Goal: Task Accomplishment & Management: Manage account settings

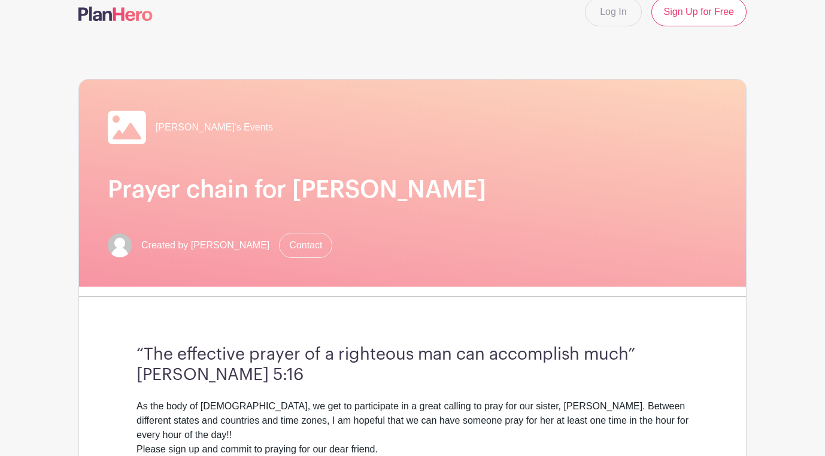
scroll to position [17, 0]
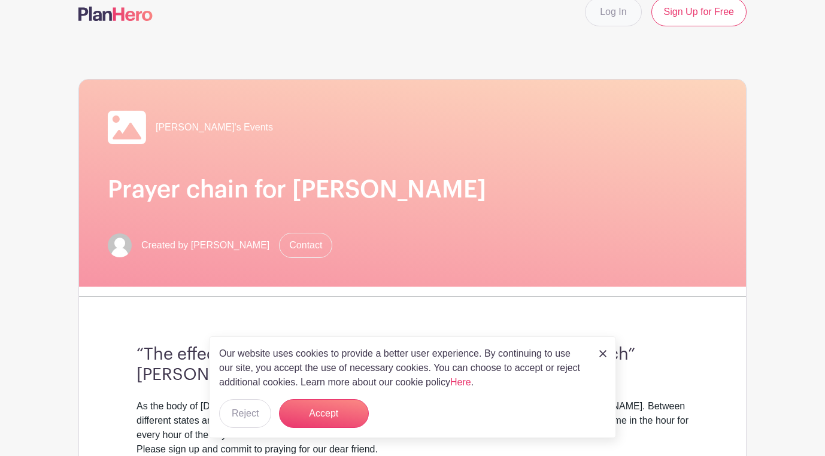
click at [612, 7] on link "Log In" at bounding box center [613, 12] width 56 height 29
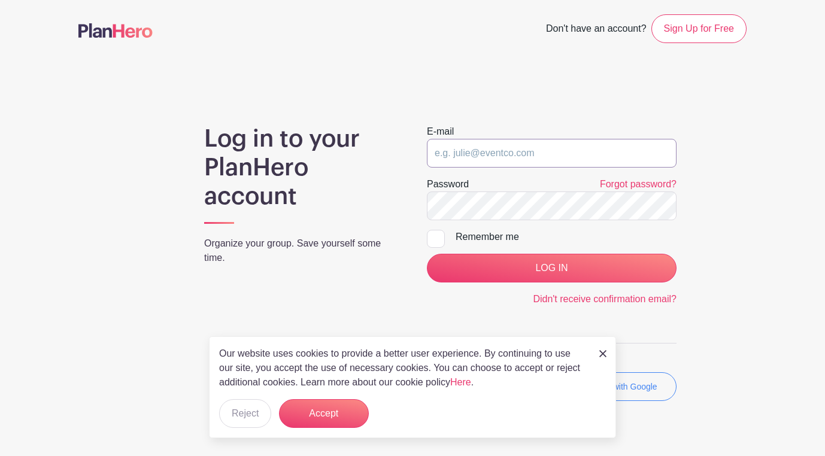
type input "[EMAIL_ADDRESS][DOMAIN_NAME]"
click at [437, 240] on div at bounding box center [436, 239] width 18 height 18
click at [435, 238] on input "Remember me" at bounding box center [431, 234] width 8 height 8
checkbox input "true"
click at [349, 406] on button "Accept" at bounding box center [324, 414] width 90 height 29
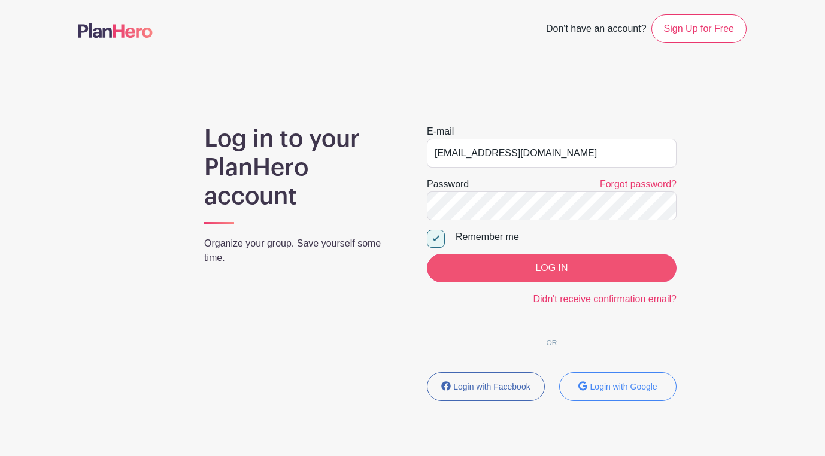
click at [515, 270] on input "LOG IN" at bounding box center [552, 268] width 250 height 29
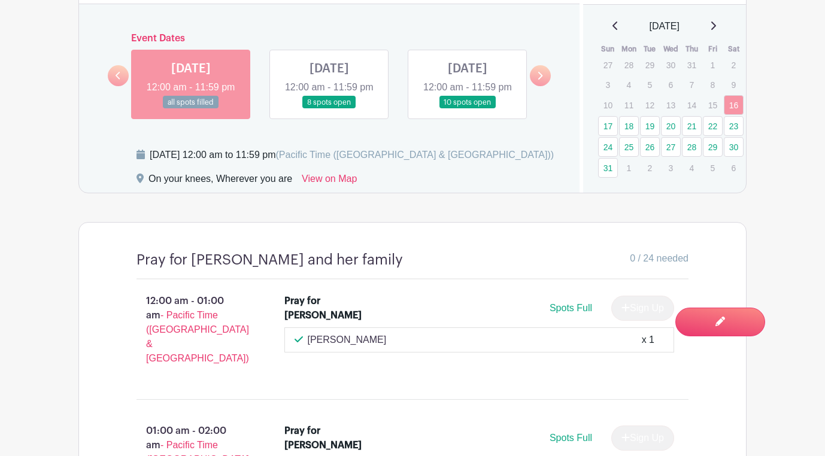
scroll to position [677, 0]
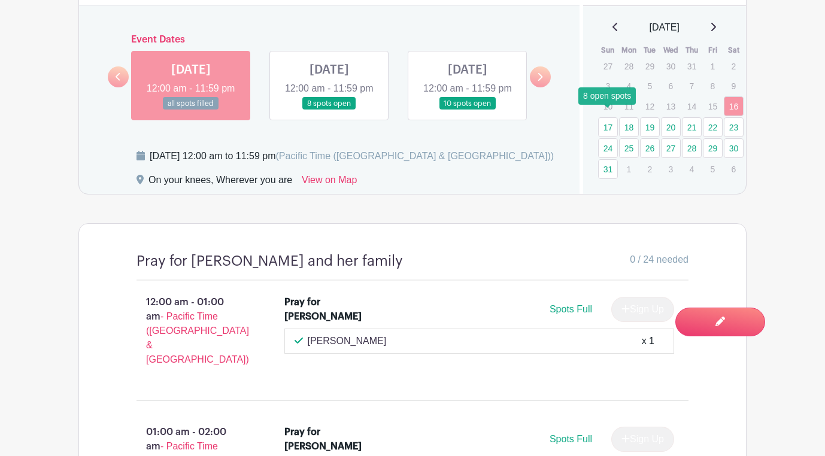
click at [609, 117] on link "17" at bounding box center [608, 127] width 20 height 20
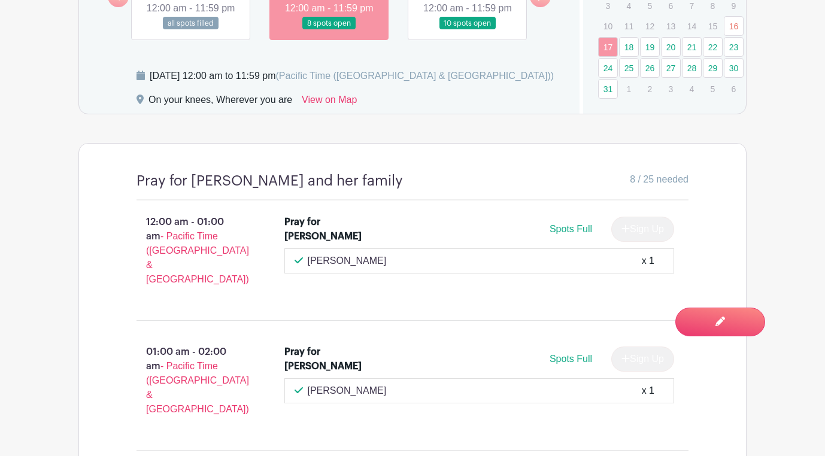
scroll to position [757, 0]
click at [628, 38] on link "18" at bounding box center [629, 48] width 20 height 20
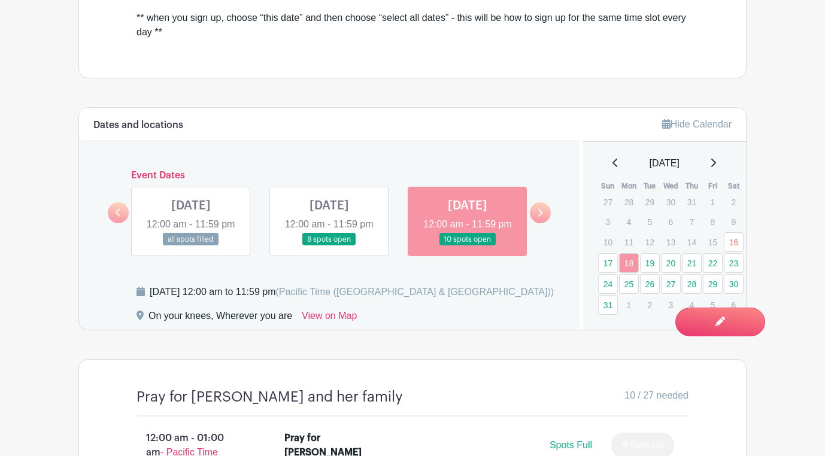
scroll to position [553, 0]
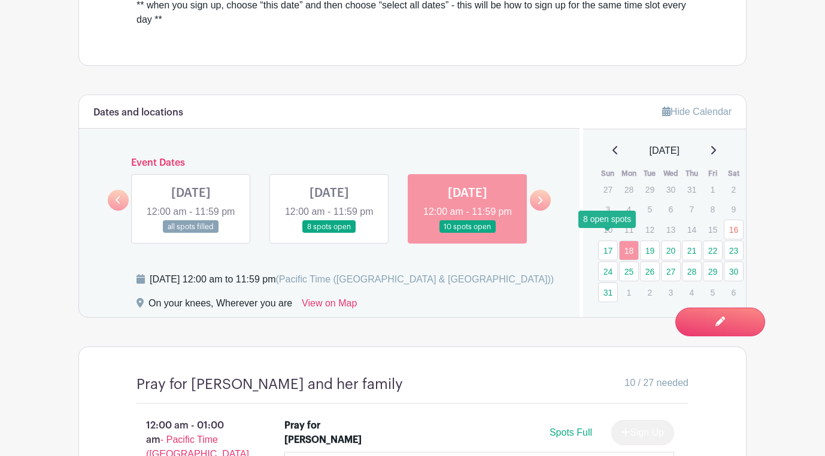
click at [609, 244] on link "17" at bounding box center [608, 251] width 20 height 20
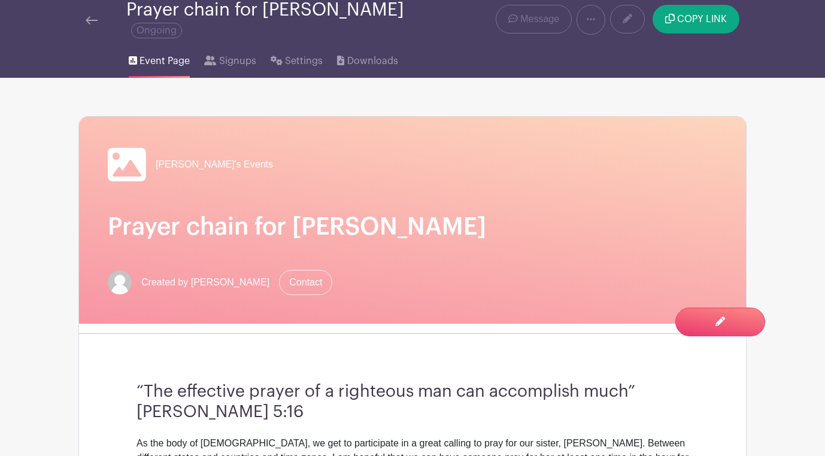
scroll to position [38, 0]
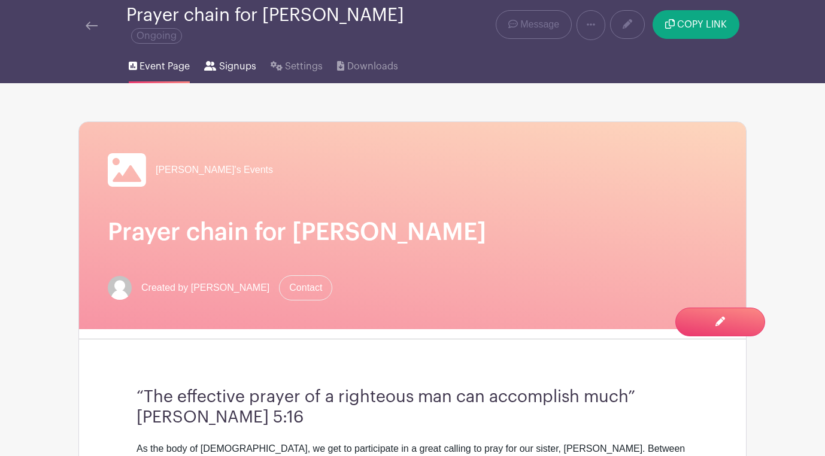
click at [237, 59] on span "Signups" at bounding box center [237, 66] width 37 height 14
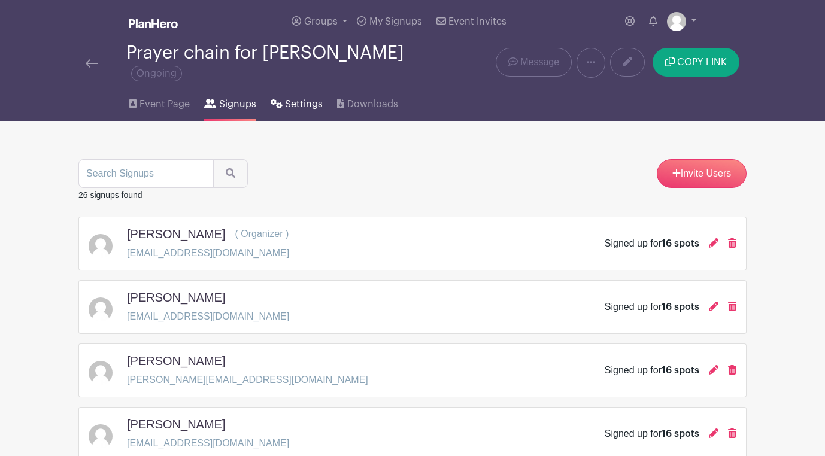
click at [298, 97] on span "Settings" at bounding box center [304, 104] width 38 height 14
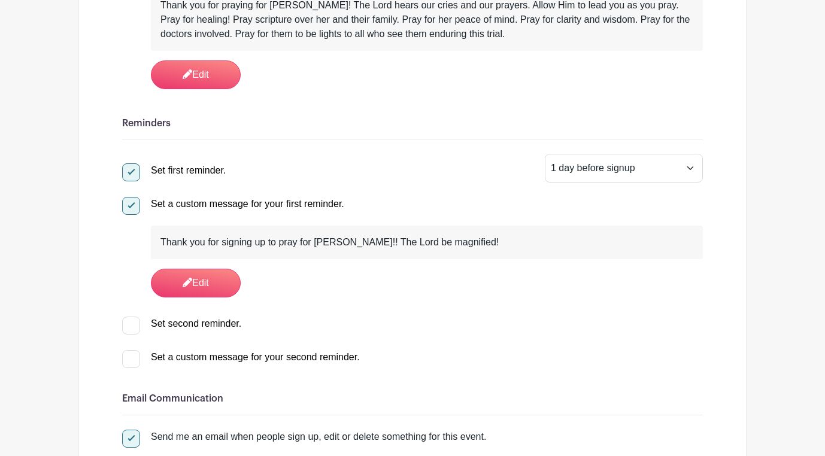
scroll to position [378, 0]
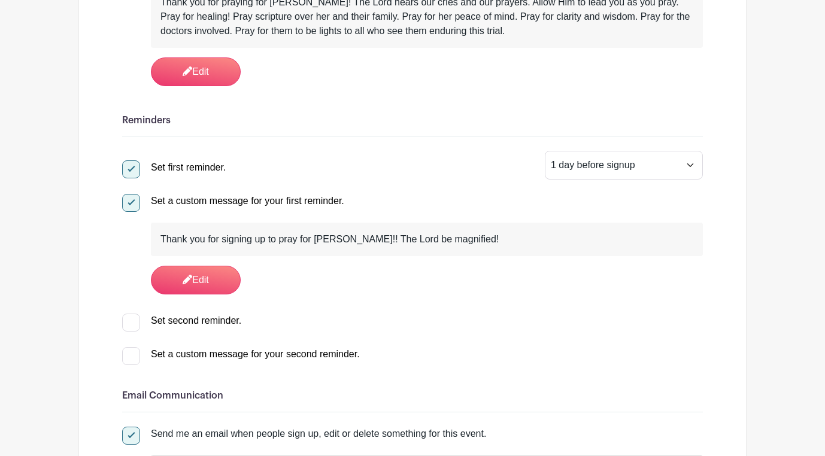
click at [132, 314] on div at bounding box center [131, 323] width 18 height 18
click at [130, 314] on input "Set second reminder." at bounding box center [126, 318] width 8 height 8
checkbox input "true"
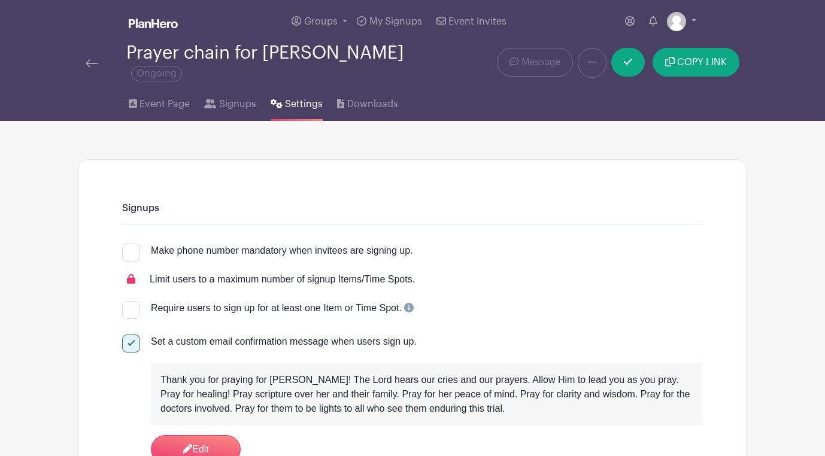
scroll to position [0, 0]
click at [245, 97] on span "Signups" at bounding box center [237, 104] width 37 height 14
